Goal: Book appointment/travel/reservation

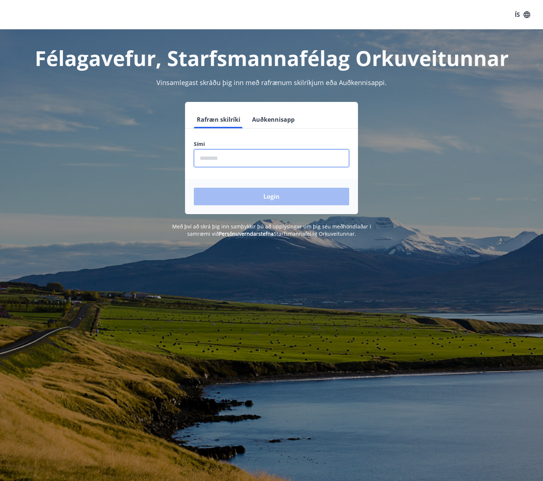
click at [251, 158] on input "phone" at bounding box center [271, 158] width 155 height 18
type input "********"
click at [194, 188] on button "Login" at bounding box center [271, 197] width 155 height 18
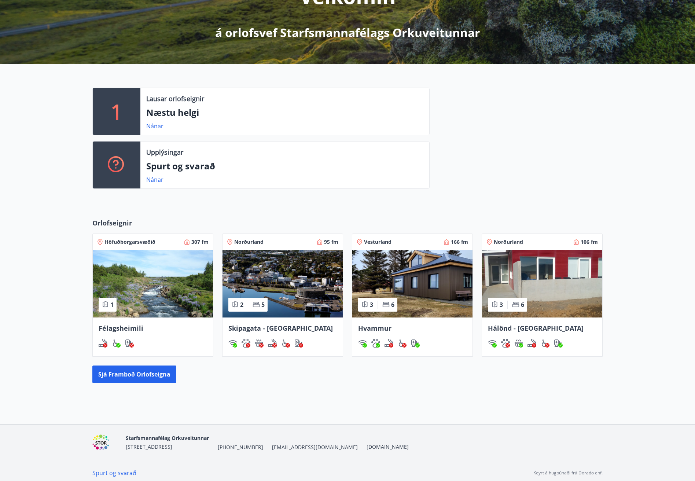
scroll to position [123, 0]
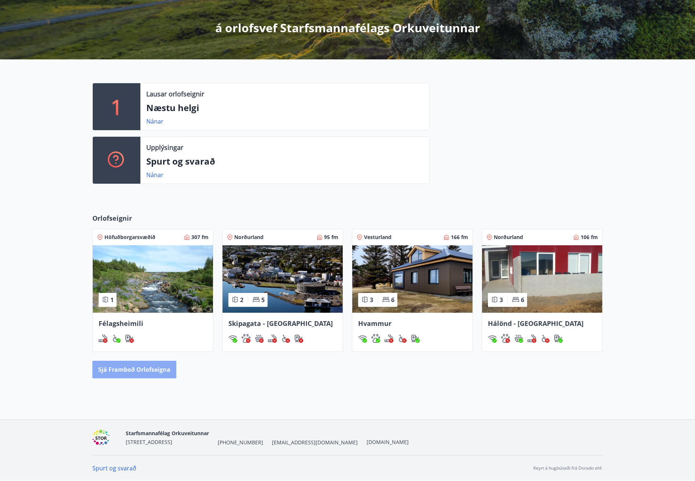
click at [132, 370] on button "Sjá framboð orlofseigna" at bounding box center [134, 370] width 84 height 18
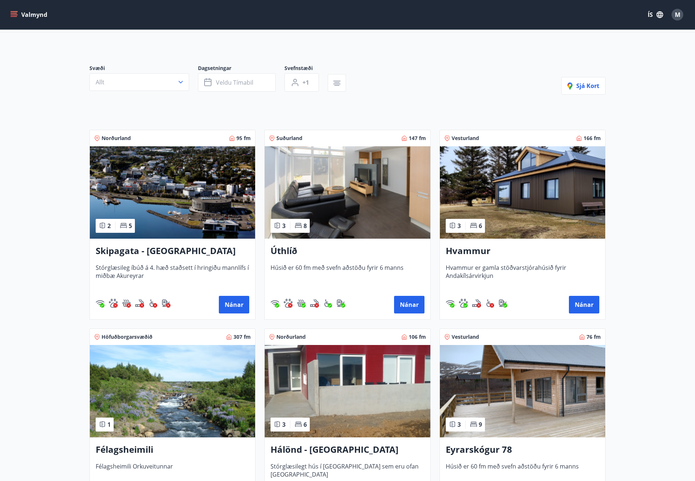
scroll to position [110, 0]
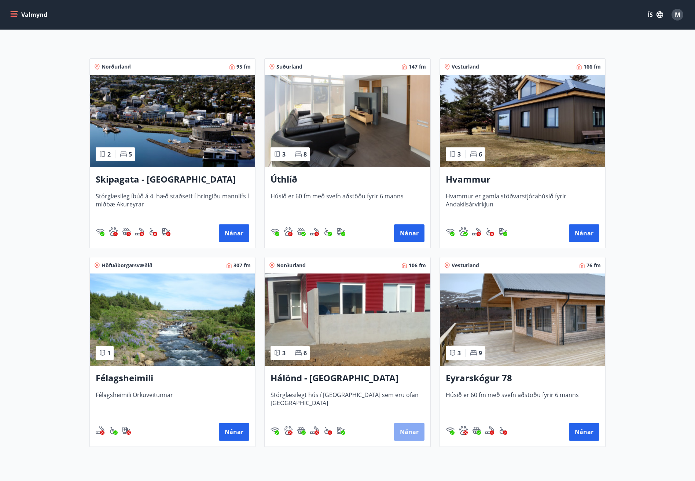
click at [410, 428] on button "Nánar" at bounding box center [409, 432] width 30 height 18
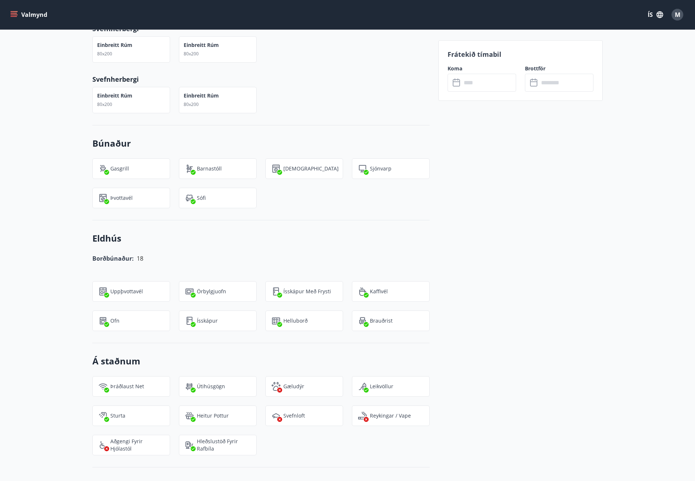
scroll to position [914, 0]
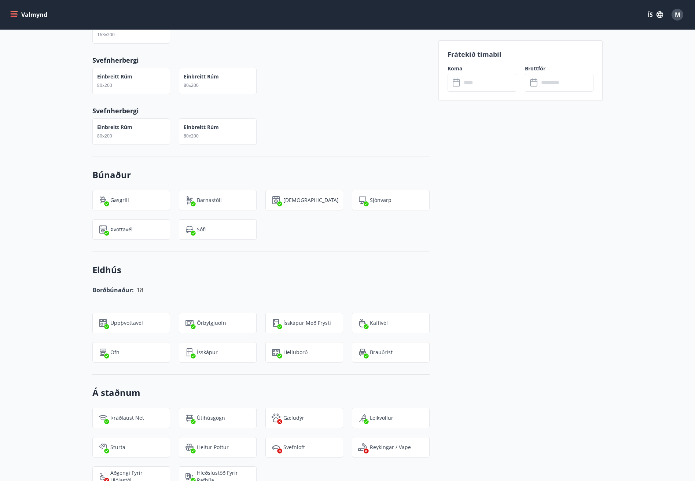
click at [474, 82] on input "text" at bounding box center [488, 83] width 55 height 18
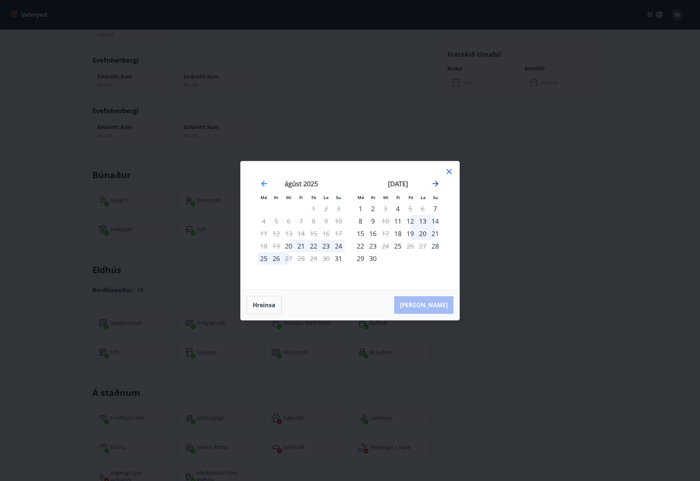
click at [436, 183] on icon "Move forward to switch to the next month." at bounding box center [436, 184] width 6 height 6
click at [436, 182] on icon "Move forward to switch to the next month." at bounding box center [435, 183] width 9 height 9
click at [437, 185] on icon "Move forward to switch to the next month." at bounding box center [436, 184] width 6 height 6
click at [436, 183] on icon "Move forward to switch to the next month." at bounding box center [435, 183] width 9 height 9
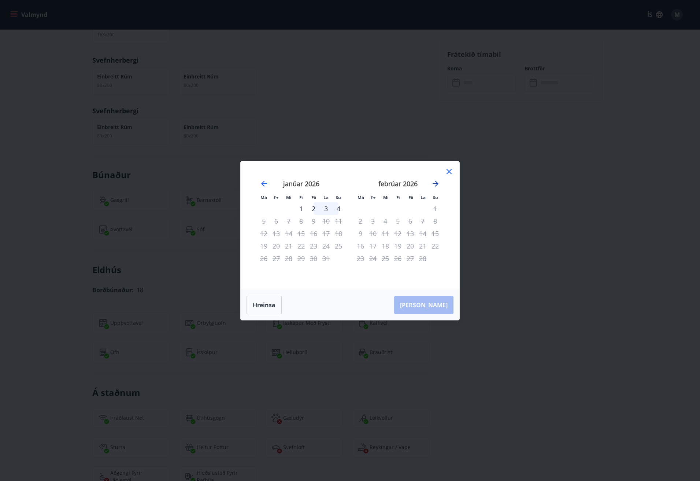
click at [436, 183] on icon "Move forward to switch to the next month." at bounding box center [435, 183] width 9 height 9
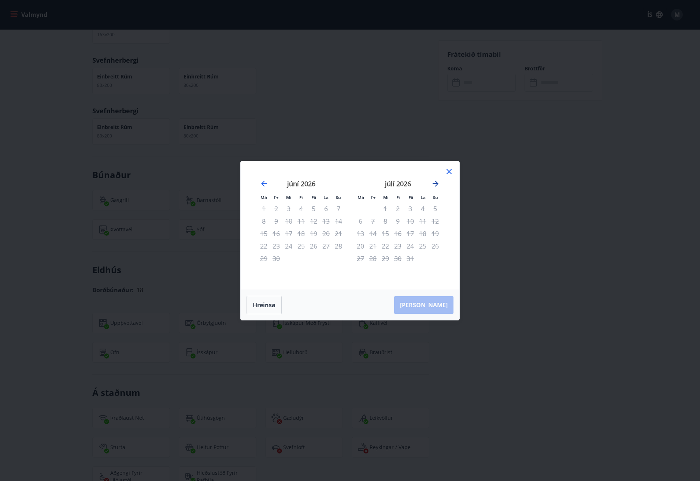
click at [436, 183] on icon "Move forward to switch to the next month." at bounding box center [435, 183] width 9 height 9
click at [450, 170] on icon at bounding box center [449, 171] width 9 height 9
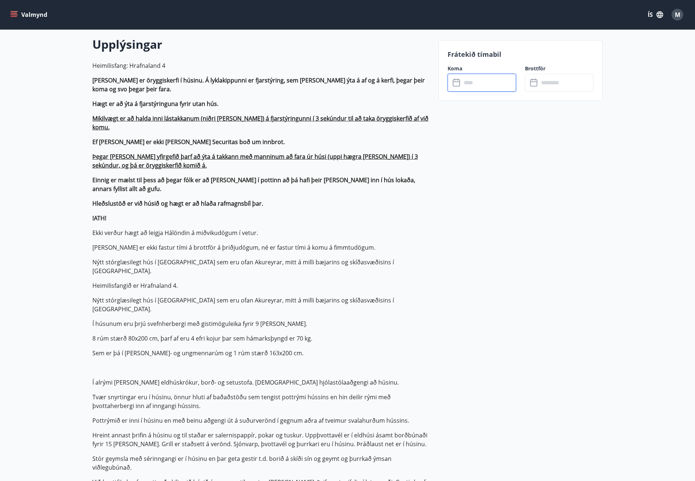
scroll to position [0, 0]
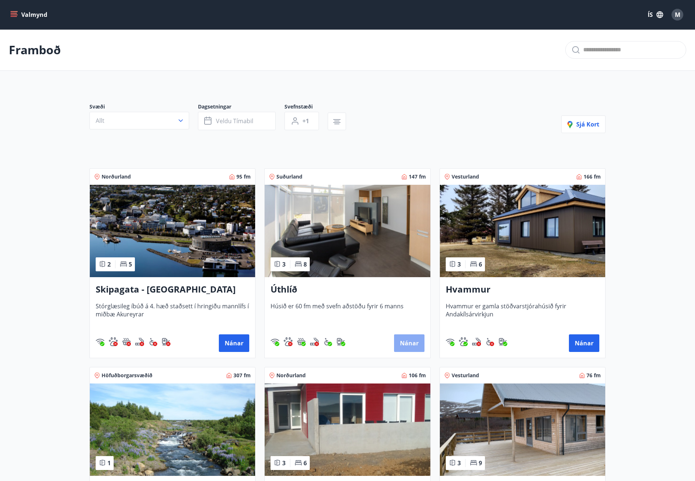
click at [409, 340] on button "Nánar" at bounding box center [409, 343] width 30 height 18
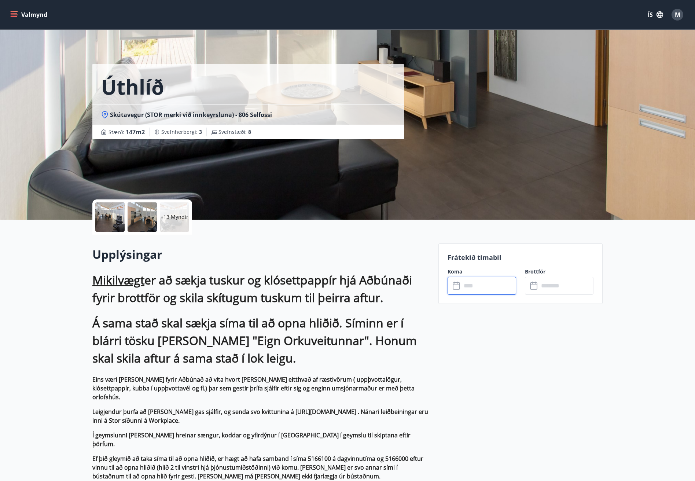
click at [473, 288] on input "text" at bounding box center [488, 286] width 55 height 18
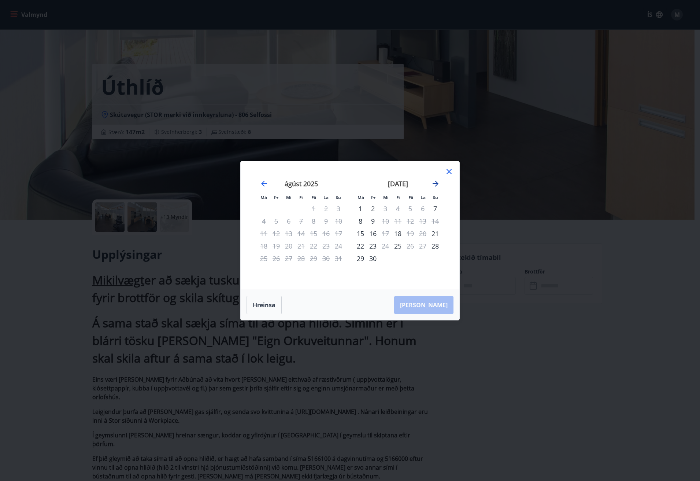
click at [436, 186] on icon "Move forward to switch to the next month." at bounding box center [435, 183] width 9 height 9
click at [434, 183] on icon "Move forward to switch to the next month." at bounding box center [436, 184] width 6 height 6
click at [436, 183] on icon "Move forward to switch to the next month." at bounding box center [436, 184] width 6 height 6
click at [263, 182] on icon "Move backward to switch to the previous month." at bounding box center [264, 184] width 6 height 6
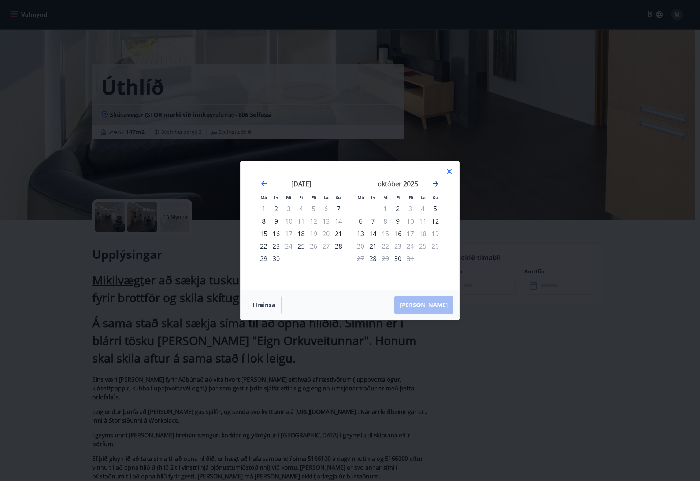
click at [436, 184] on icon "Move forward to switch to the next month." at bounding box center [436, 184] width 6 height 6
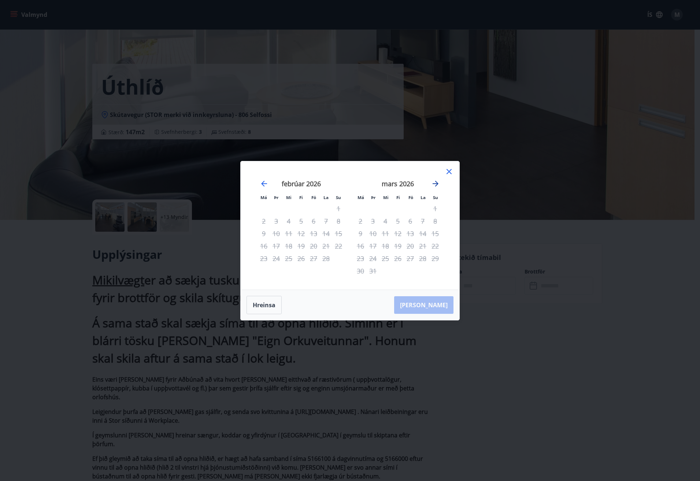
click at [436, 184] on icon "Move forward to switch to the next month." at bounding box center [436, 184] width 6 height 6
click at [260, 183] on icon "Move backward to switch to the previous month." at bounding box center [264, 183] width 9 height 9
click at [265, 183] on icon "Move backward to switch to the previous month." at bounding box center [264, 183] width 9 height 9
click at [265, 181] on icon "Move backward to switch to the previous month." at bounding box center [264, 183] width 9 height 9
click at [263, 182] on icon "Move backward to switch to the previous month." at bounding box center [264, 183] width 9 height 9
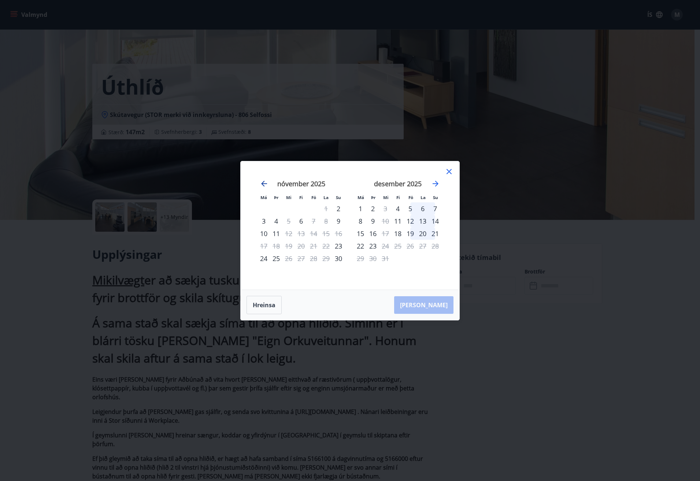
click at [262, 182] on icon "Move backward to switch to the previous month." at bounding box center [264, 184] width 6 height 6
click at [449, 171] on icon at bounding box center [449, 171] width 9 height 9
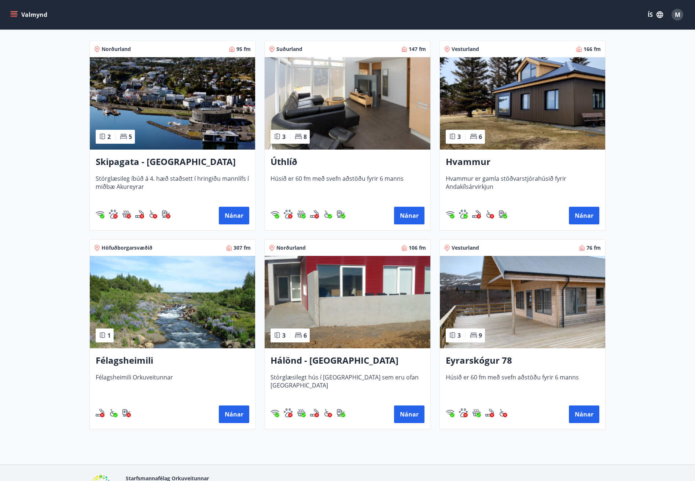
scroll to position [147, 0]
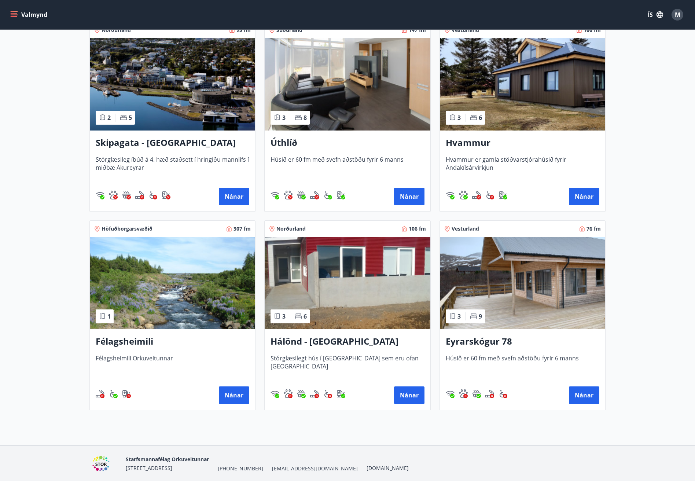
click at [494, 358] on span "Húsið er 60 fm með svefn aðstöðu fyrir 6 manns" at bounding box center [523, 366] width 154 height 24
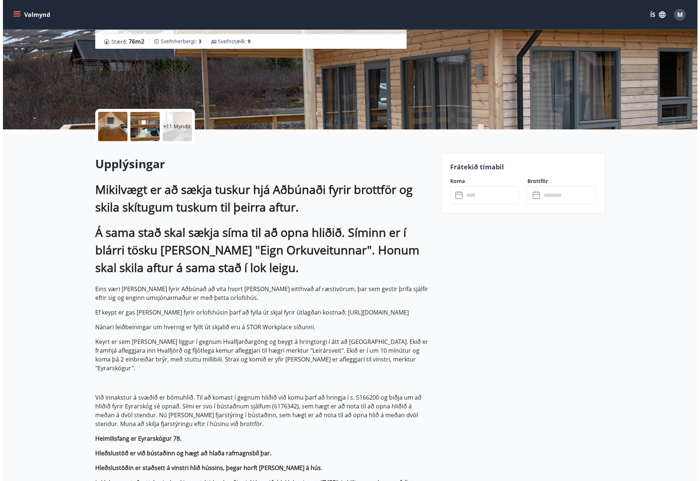
scroll to position [73, 0]
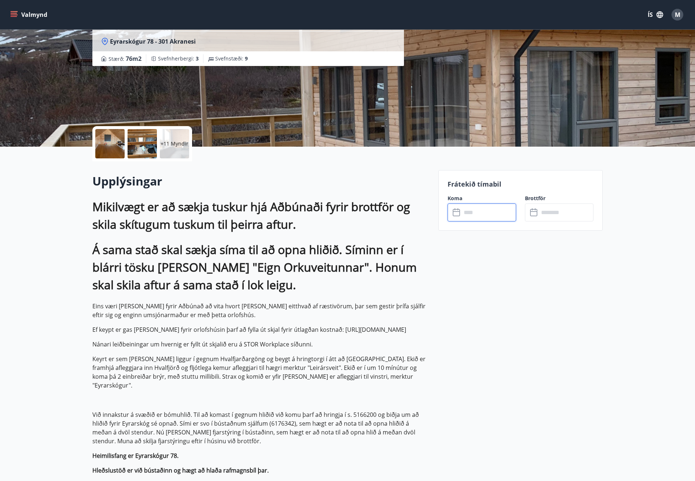
click at [476, 213] on input "text" at bounding box center [488, 212] width 55 height 18
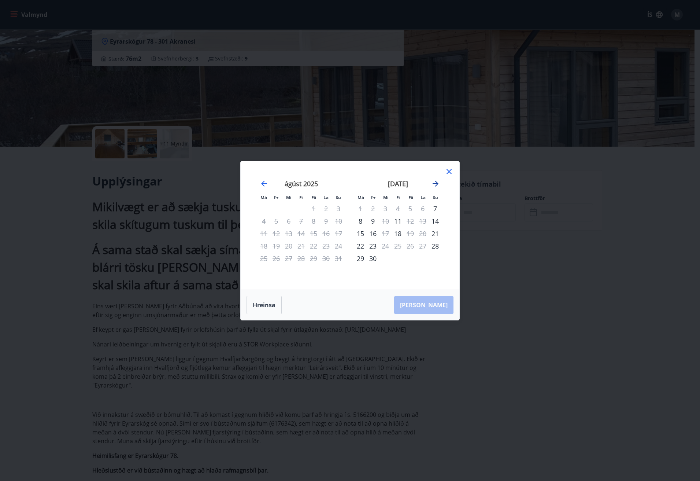
click at [435, 184] on icon "Move forward to switch to the next month." at bounding box center [435, 183] width 9 height 9
click at [434, 183] on icon "Move forward to switch to the next month." at bounding box center [436, 184] width 6 height 6
click at [451, 169] on icon at bounding box center [449, 171] width 9 height 9
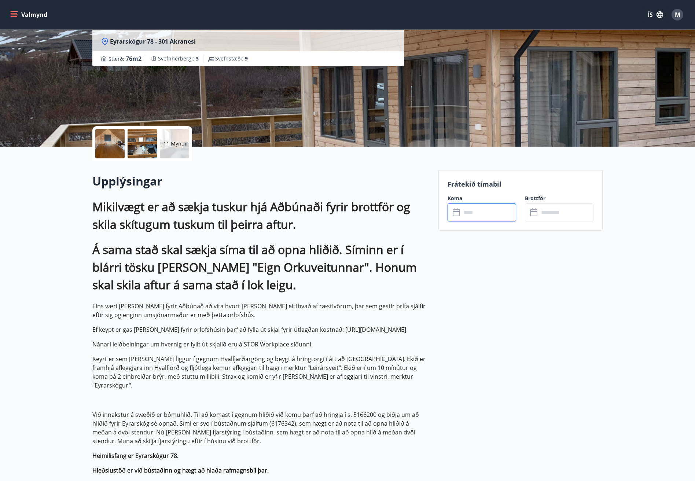
click at [110, 143] on div at bounding box center [109, 143] width 29 height 29
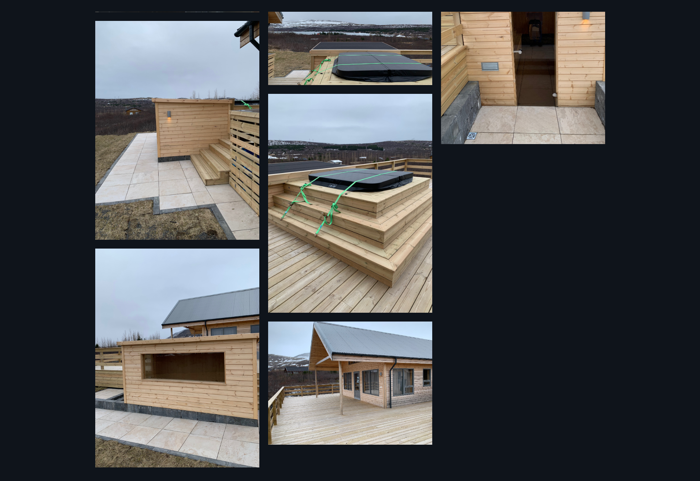
scroll to position [739, 0]
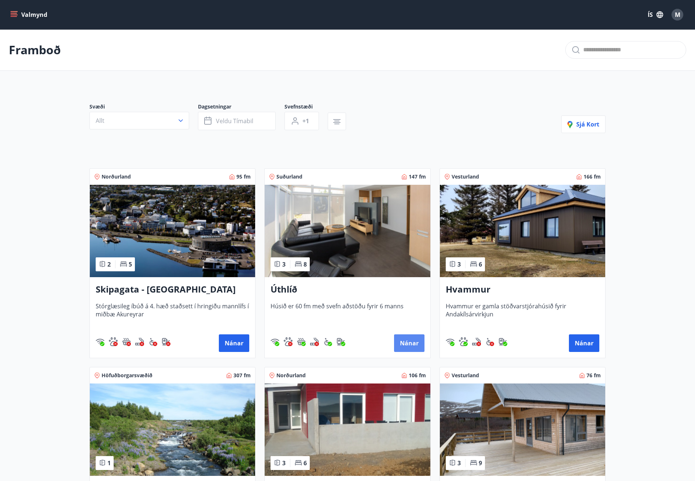
click at [411, 339] on button "Nánar" at bounding box center [409, 343] width 30 height 18
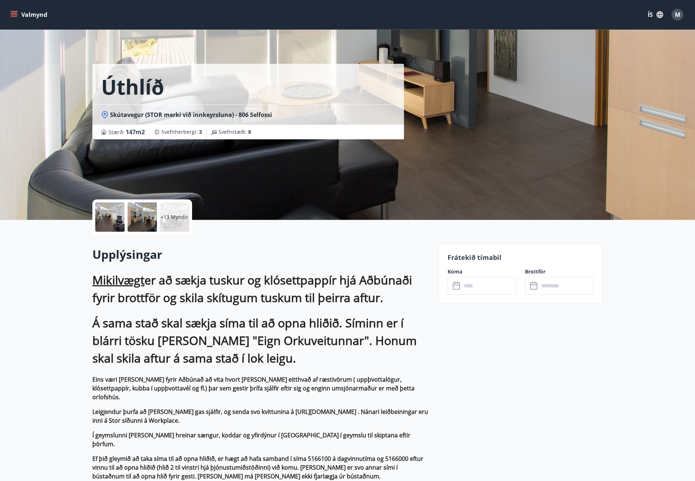
click at [107, 217] on div at bounding box center [109, 216] width 29 height 29
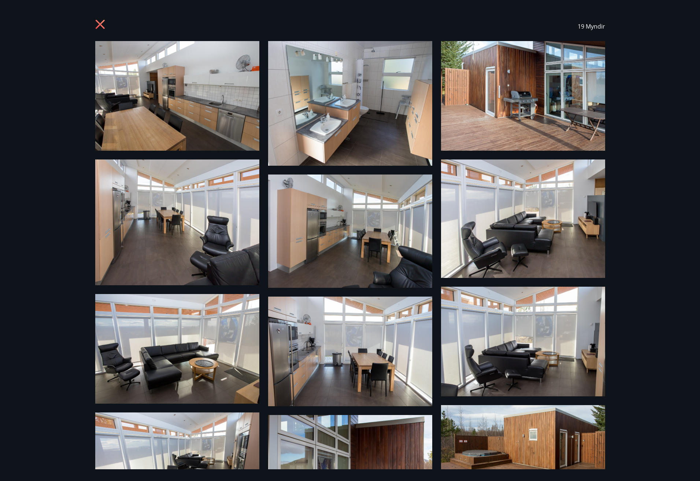
click at [102, 23] on icon at bounding box center [101, 25] width 12 height 12
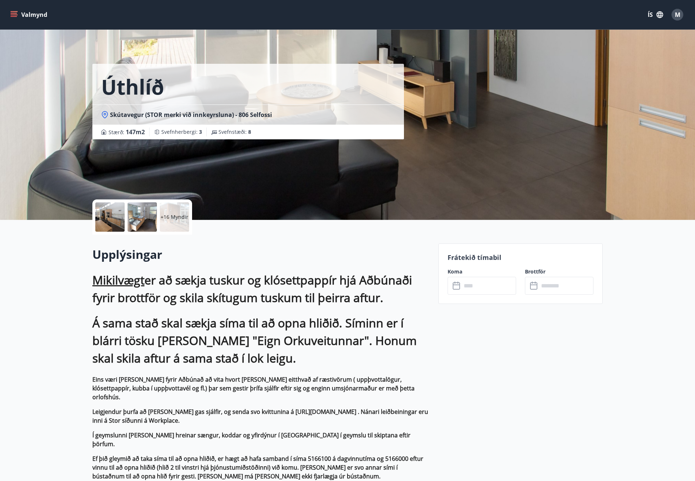
scroll to position [220, 0]
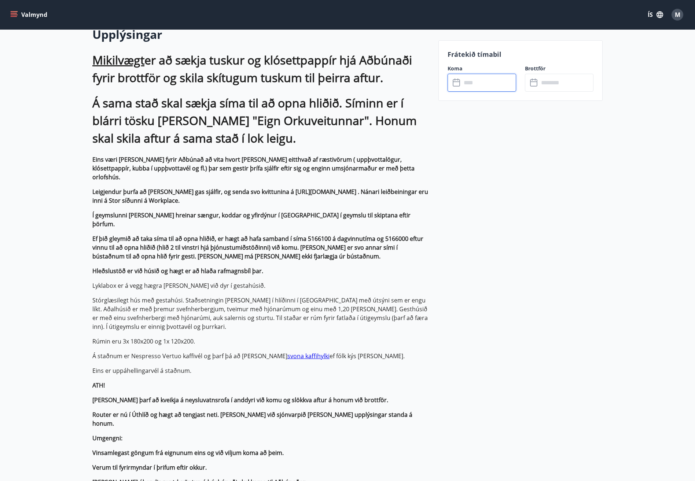
click at [479, 85] on input "text" at bounding box center [488, 83] width 55 height 18
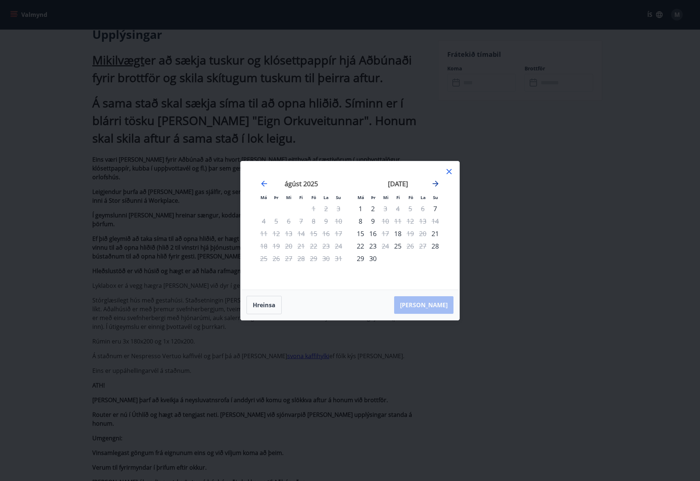
click at [437, 184] on icon "Move forward to switch to the next month." at bounding box center [436, 184] width 6 height 6
click at [398, 222] on div "9" at bounding box center [398, 221] width 12 height 12
click at [399, 220] on div "9" at bounding box center [398, 221] width 12 height 12
click at [412, 221] on div "10" at bounding box center [410, 221] width 12 height 12
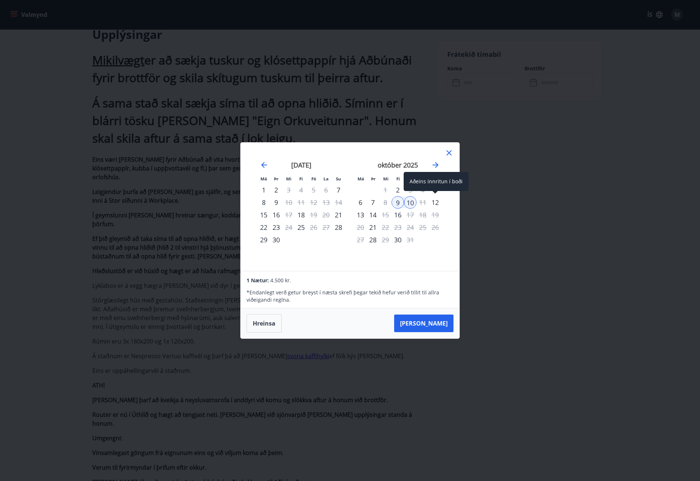
click at [434, 204] on div "12" at bounding box center [435, 202] width 12 height 12
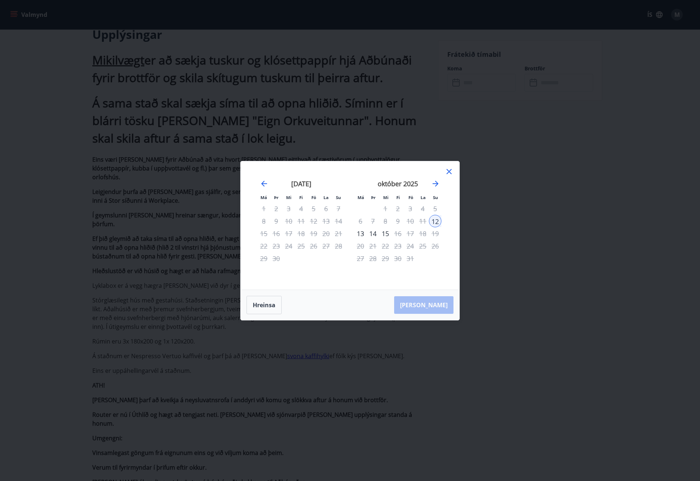
click at [399, 221] on div "9" at bounding box center [398, 221] width 12 height 12
click at [424, 222] on div "11" at bounding box center [423, 221] width 12 height 12
click at [413, 220] on div "10" at bounding box center [410, 221] width 12 height 12
click at [433, 219] on div "12" at bounding box center [435, 221] width 12 height 12
click at [265, 306] on button "Hreinsa" at bounding box center [264, 305] width 35 height 18
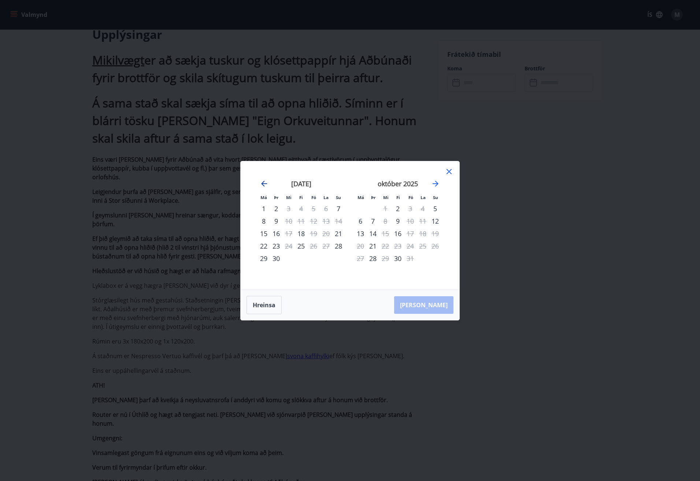
click at [262, 184] on icon "Move backward to switch to the previous month." at bounding box center [264, 184] width 6 height 6
click at [400, 234] on div "18" at bounding box center [398, 233] width 12 height 12
click at [411, 234] on div "19" at bounding box center [410, 233] width 12 height 12
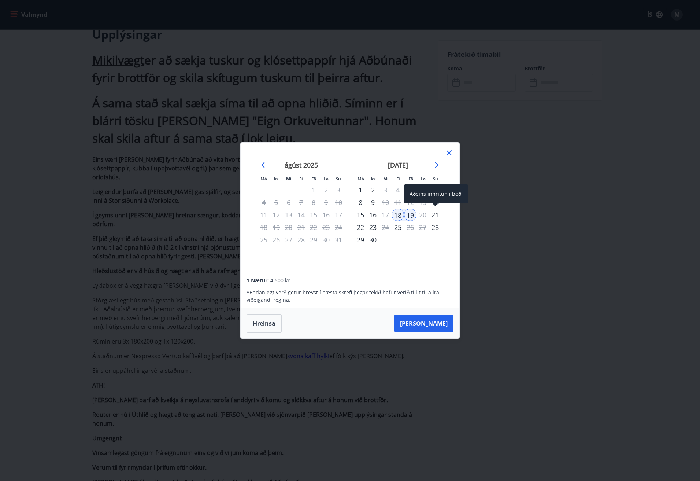
click at [437, 215] on div "21" at bounding box center [435, 214] width 12 height 12
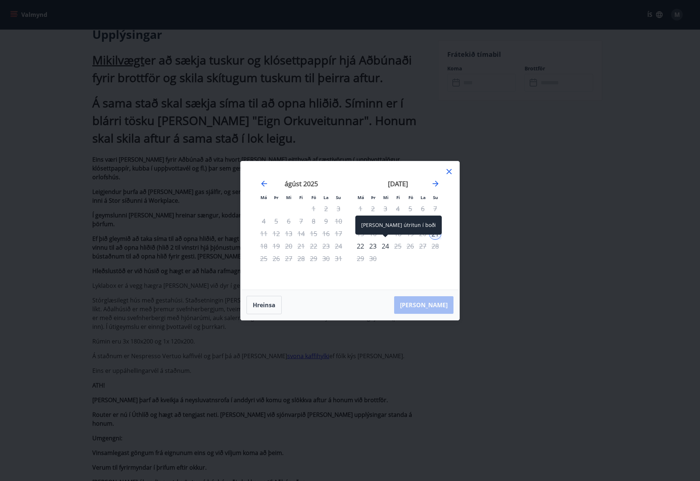
click at [384, 247] on div "24" at bounding box center [385, 246] width 12 height 12
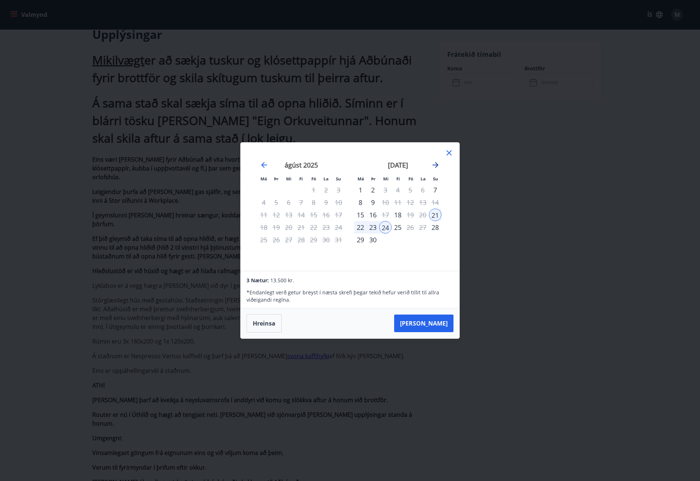
click at [432, 166] on icon "Move forward to switch to the next month." at bounding box center [435, 164] width 9 height 9
drag, startPoint x: 398, startPoint y: 192, endPoint x: 401, endPoint y: 217, distance: 25.1
click at [398, 192] on span at bounding box center [397, 193] width 5 height 4
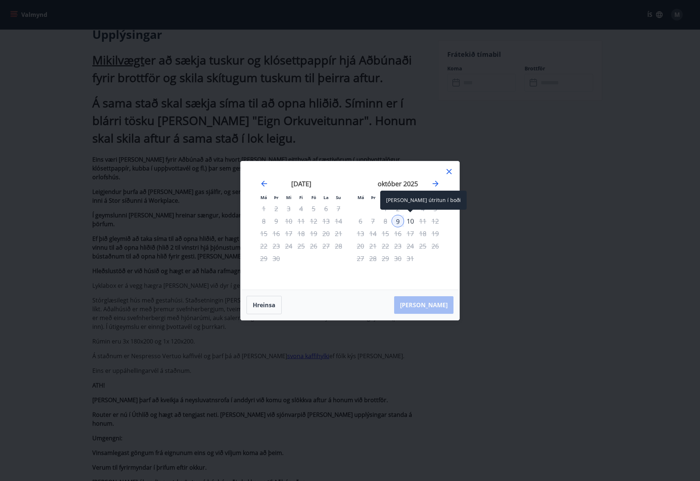
click at [413, 222] on div "10" at bounding box center [410, 221] width 12 height 12
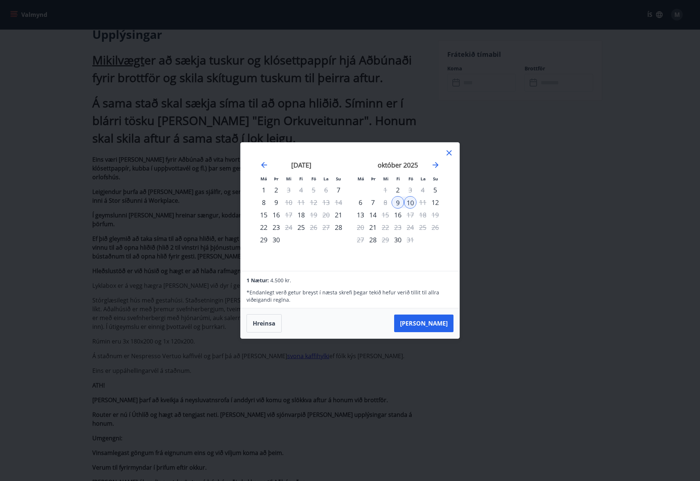
click at [421, 203] on div "11" at bounding box center [423, 202] width 12 height 12
click at [447, 154] on icon at bounding box center [449, 152] width 9 height 9
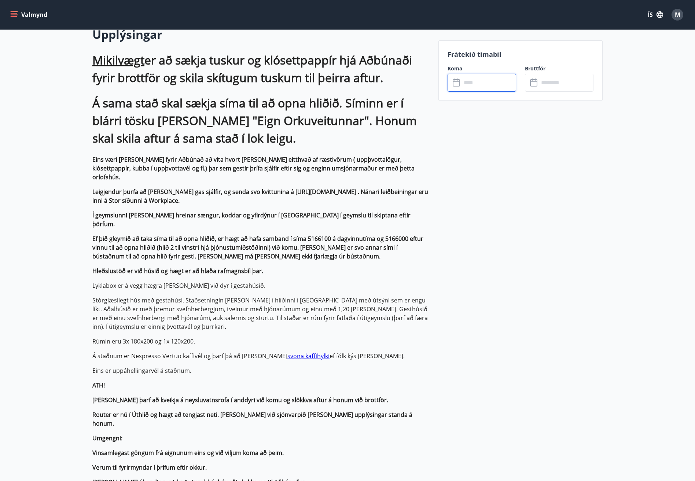
click at [471, 81] on input "text" at bounding box center [488, 83] width 55 height 18
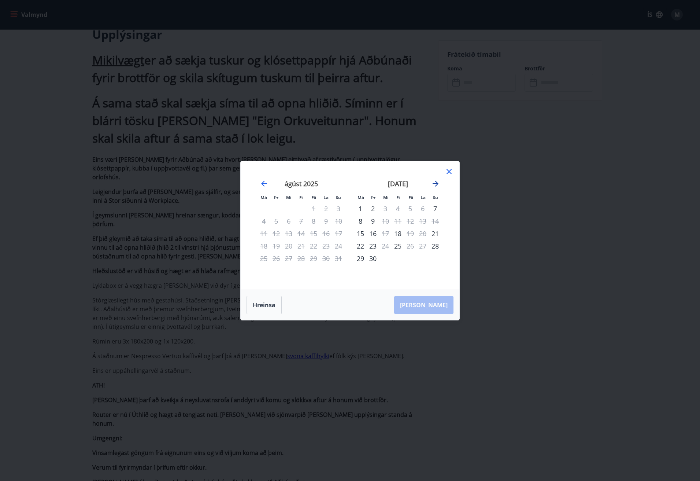
click at [439, 183] on icon "Move forward to switch to the next month." at bounding box center [435, 183] width 9 height 9
click at [452, 170] on icon at bounding box center [449, 171] width 9 height 9
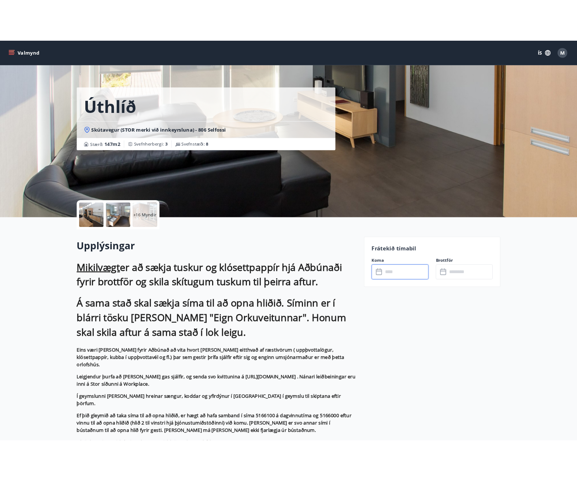
scroll to position [0, 0]
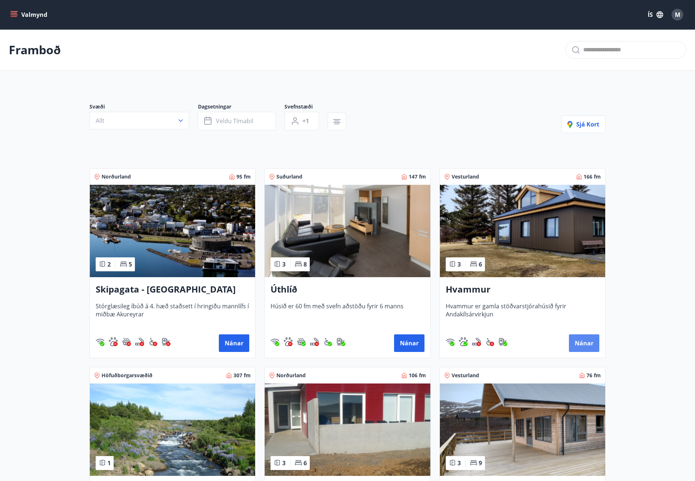
click at [548, 342] on button "Nánar" at bounding box center [584, 343] width 30 height 18
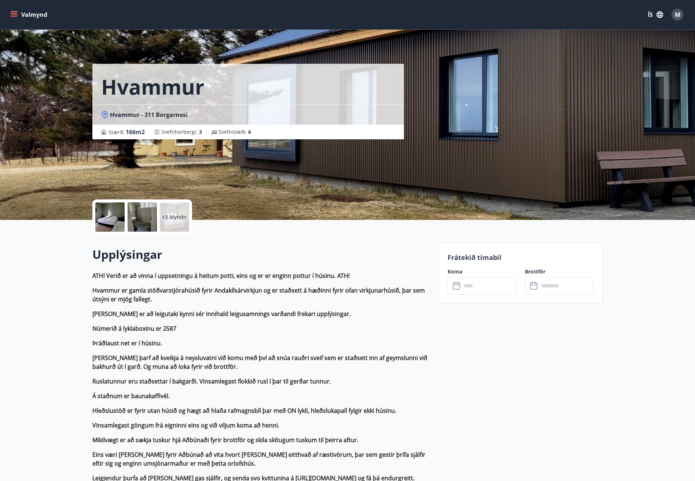
click at [479, 287] on input "text" at bounding box center [488, 286] width 55 height 18
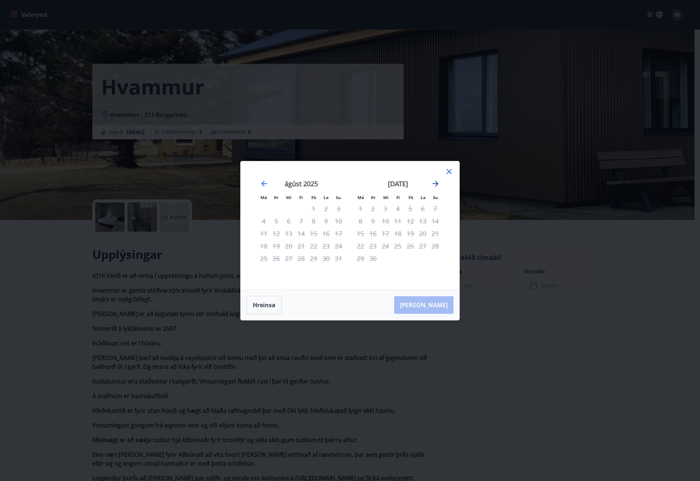
click at [437, 183] on icon "Move forward to switch to the next month." at bounding box center [436, 184] width 6 height 6
click at [398, 222] on div "[PERSON_NAME] útritun í boði" at bounding box center [423, 215] width 86 height 24
click at [399, 218] on div "9" at bounding box center [398, 221] width 12 height 12
click at [413, 221] on div "10" at bounding box center [410, 221] width 12 height 12
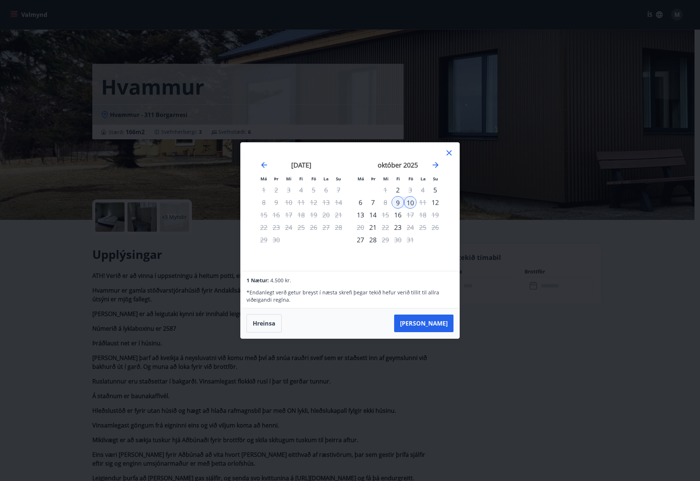
click at [450, 150] on icon at bounding box center [449, 152] width 9 height 9
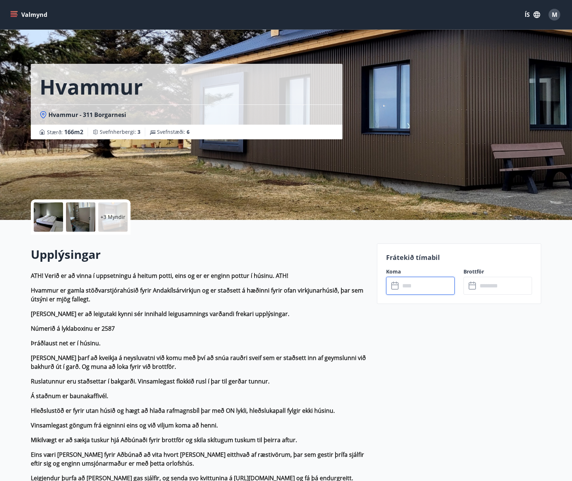
click at [413, 285] on input "text" at bounding box center [427, 286] width 55 height 18
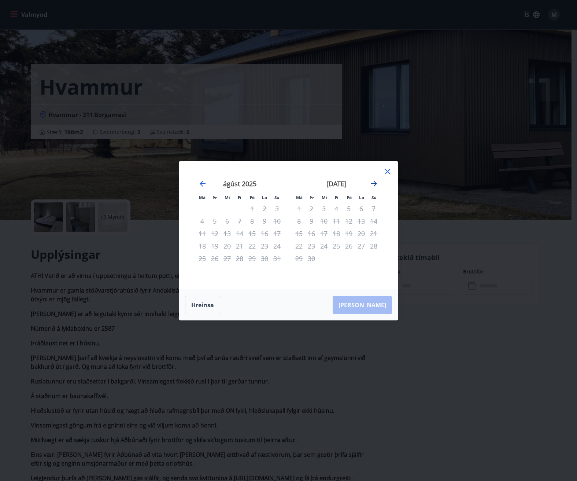
click at [376, 182] on icon "Move forward to switch to the next month." at bounding box center [374, 184] width 6 height 6
